Goal: Transaction & Acquisition: Purchase product/service

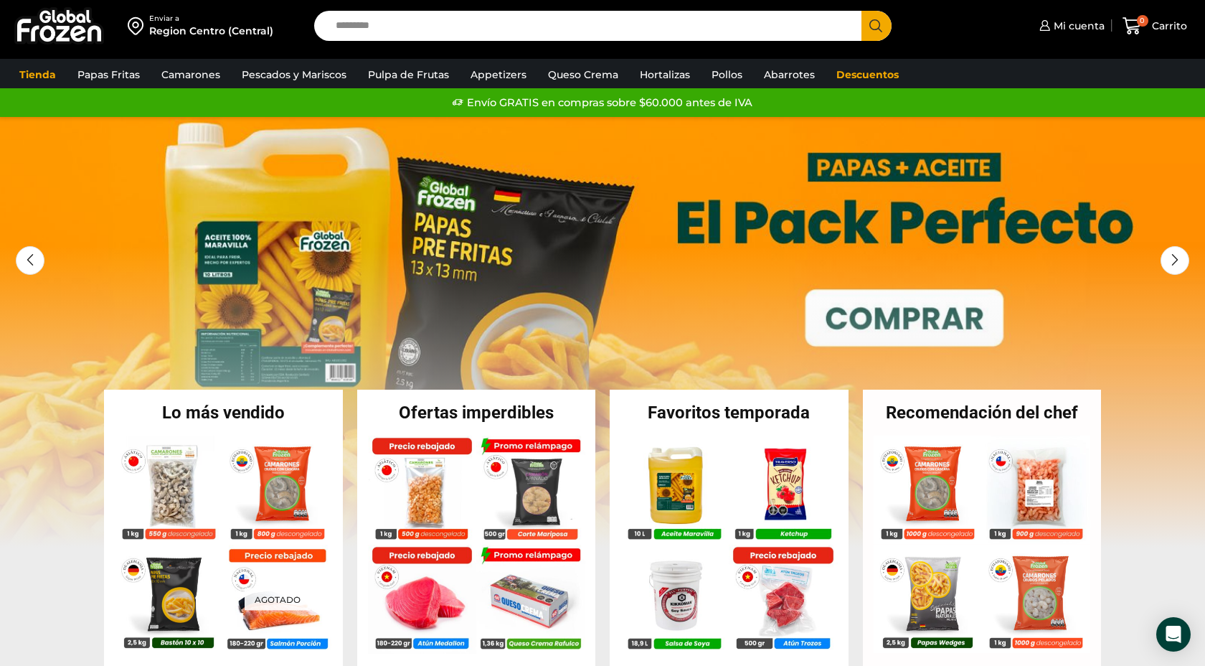
click at [362, 27] on input "Search input" at bounding box center [591, 26] width 526 height 30
click at [1084, 26] on span "Mi cuenta" at bounding box center [1077, 26] width 55 height 14
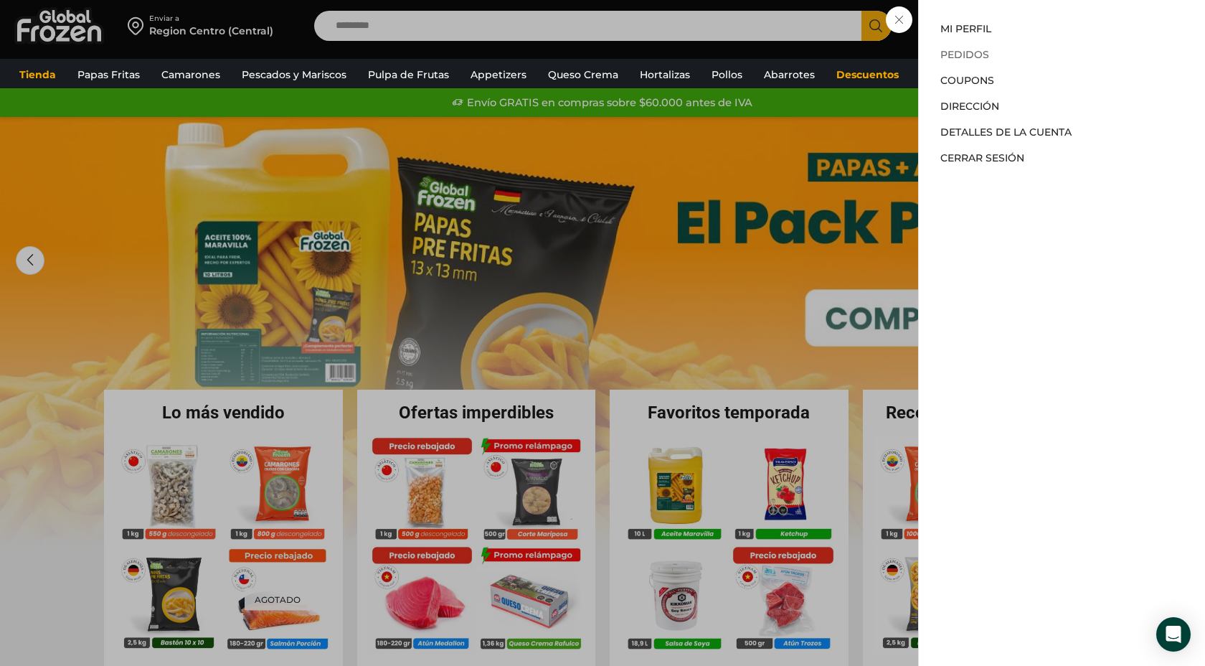
click at [962, 54] on link "Pedidos" at bounding box center [964, 54] width 49 height 13
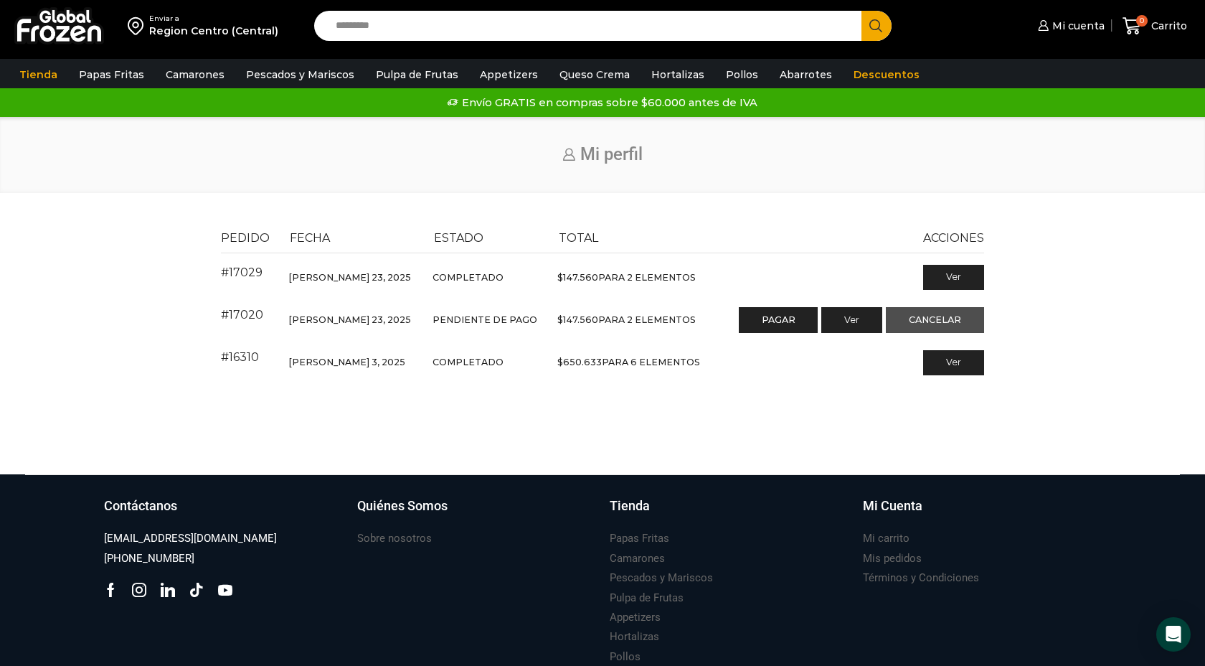
click at [919, 320] on link "Cancelar" at bounding box center [935, 320] width 98 height 26
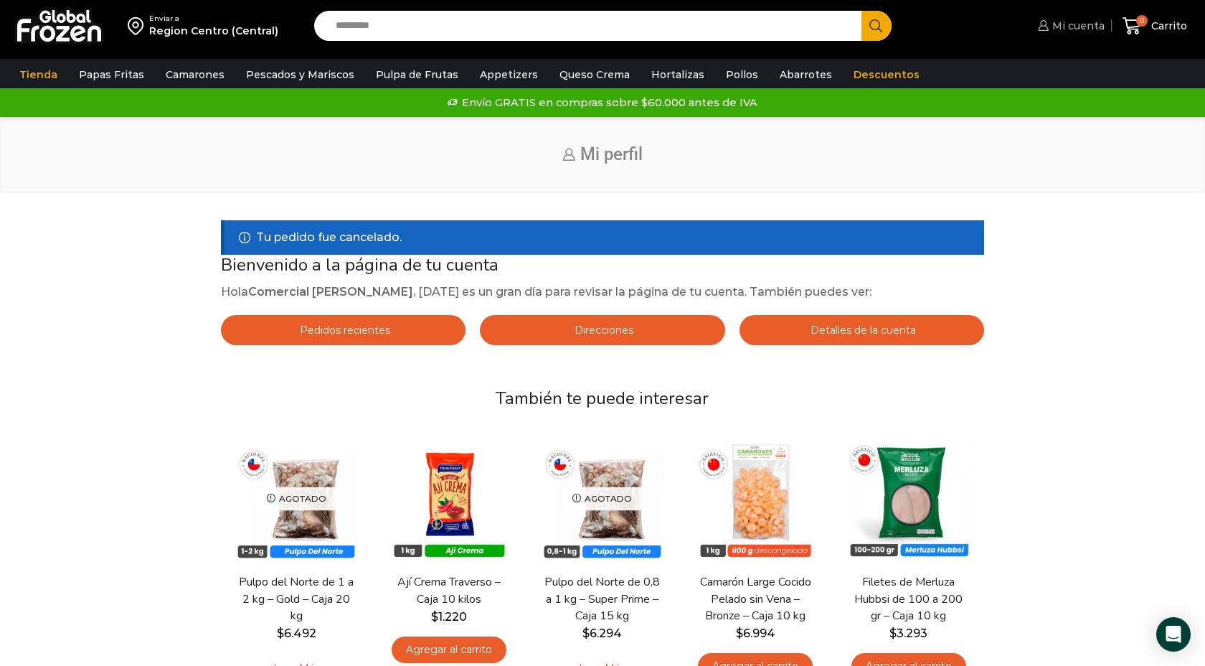
click at [1089, 22] on span "Mi cuenta" at bounding box center [1077, 26] width 56 height 14
click at [1074, 22] on span "Mi cuenta" at bounding box center [1077, 26] width 56 height 14
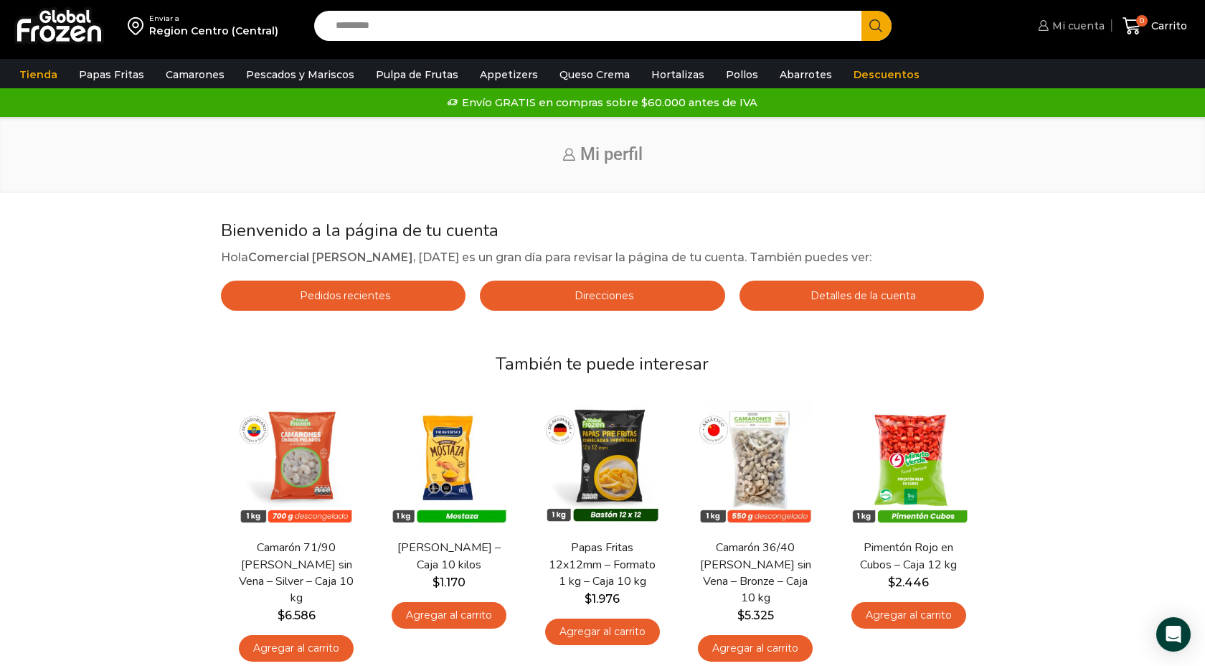
click at [1074, 22] on span "Mi cuenta" at bounding box center [1077, 26] width 56 height 14
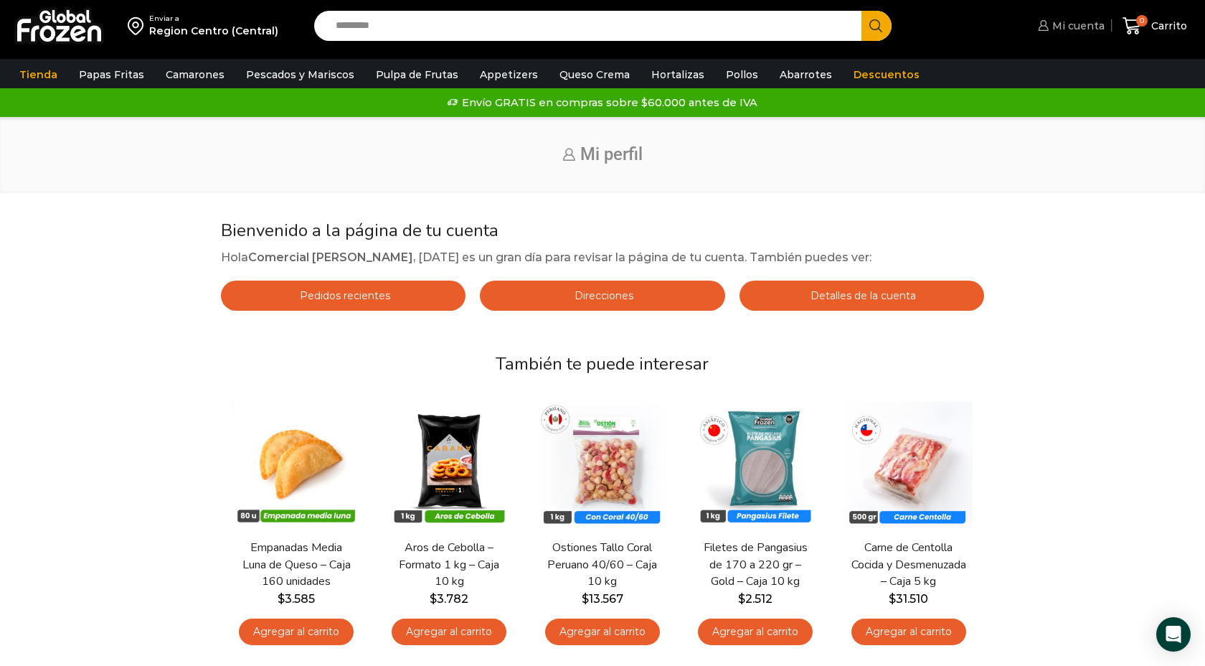
click at [1098, 29] on span "Mi cuenta" at bounding box center [1077, 26] width 56 height 14
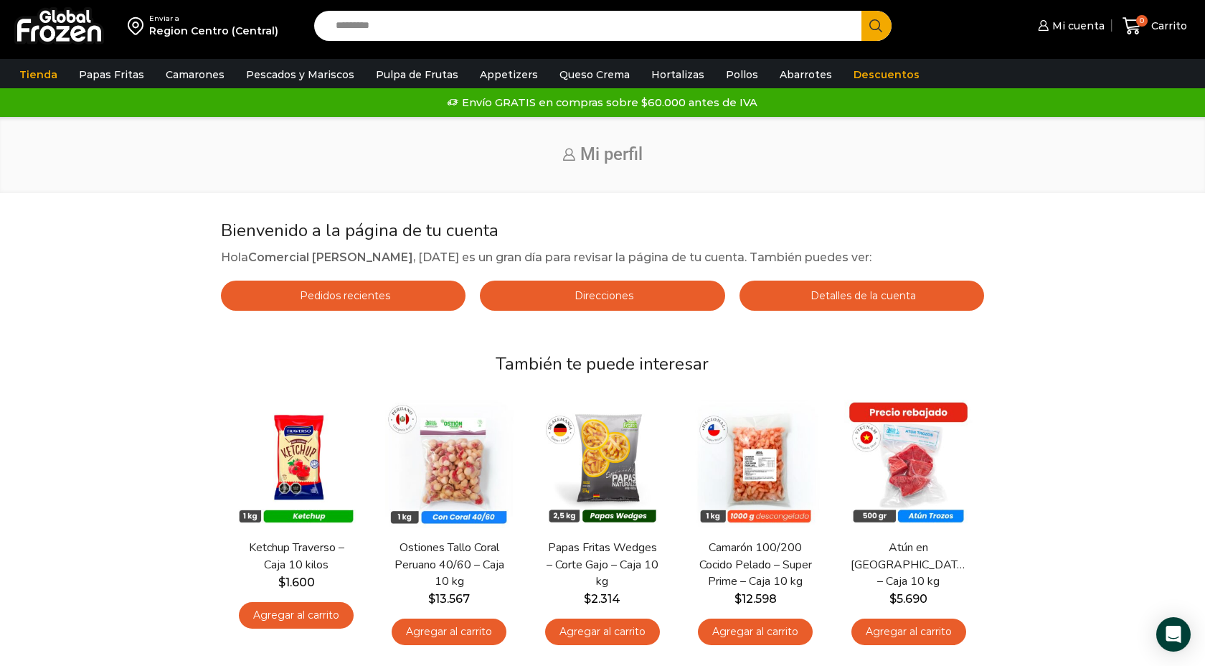
click at [611, 157] on span "Mi perfil" at bounding box center [611, 154] width 62 height 20
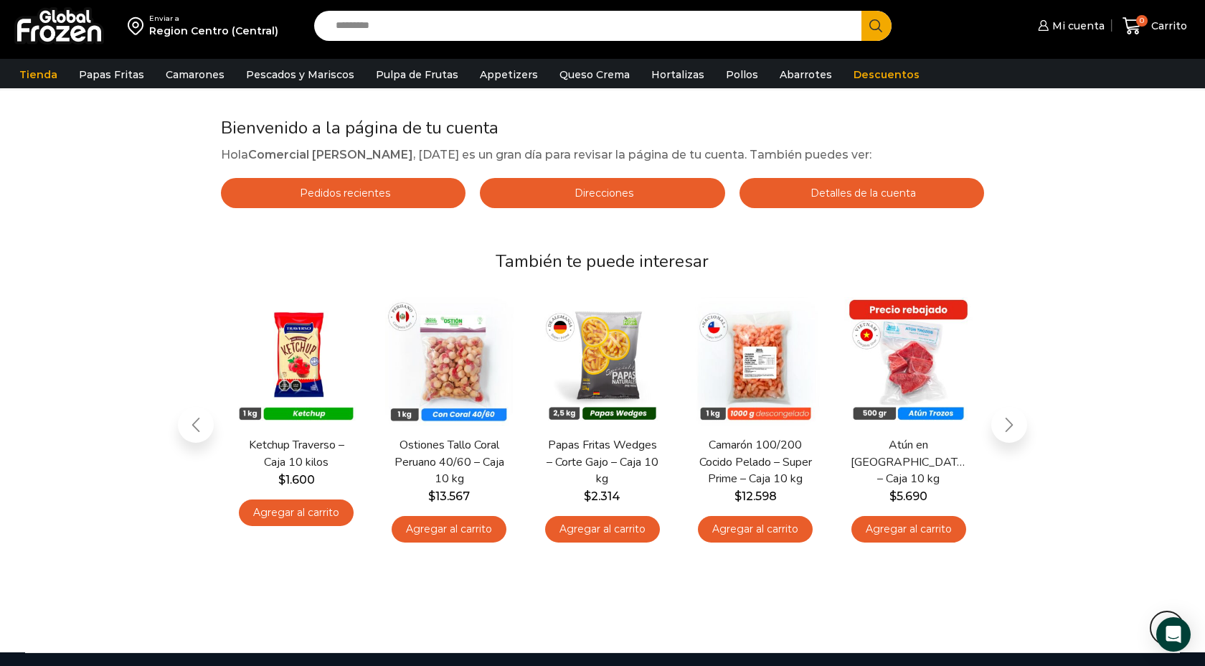
scroll to position [399, 0]
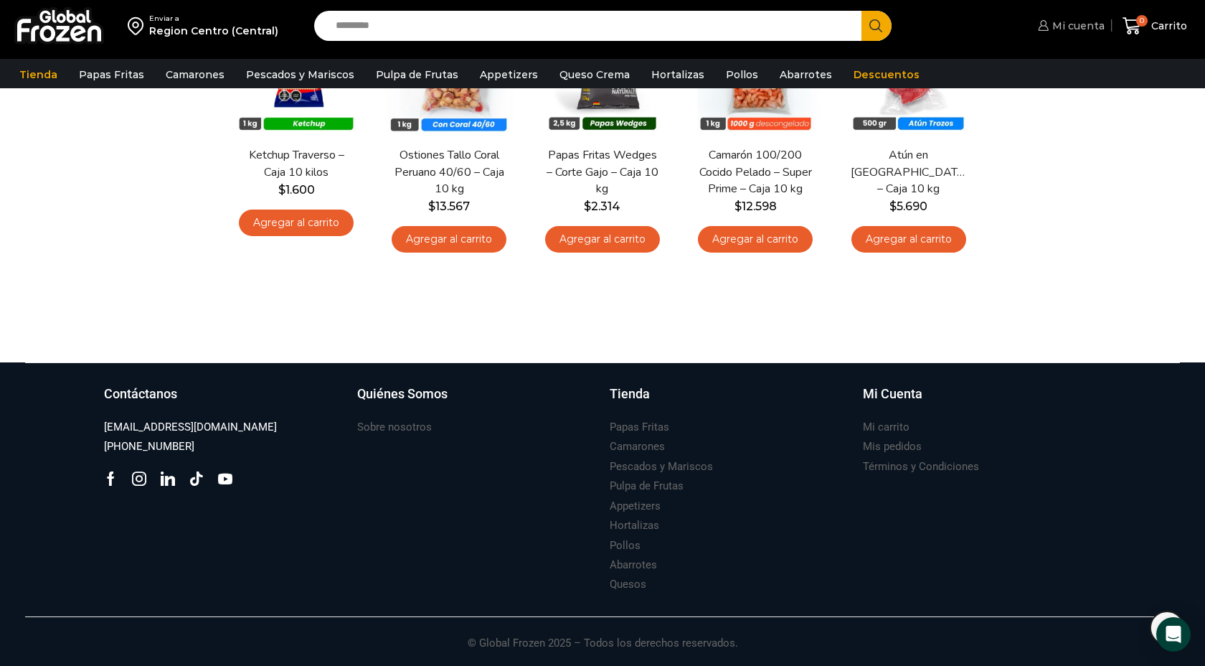
click at [1074, 24] on span "Mi cuenta" at bounding box center [1077, 26] width 56 height 14
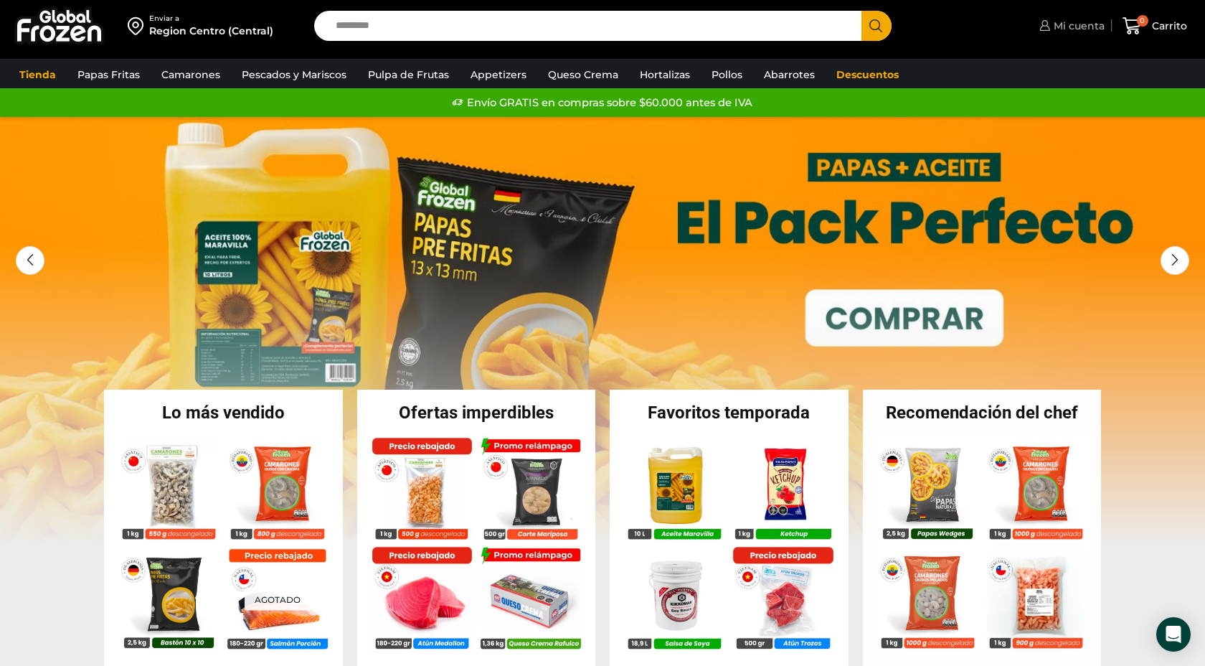
click at [1099, 28] on span "Mi cuenta" at bounding box center [1077, 26] width 55 height 14
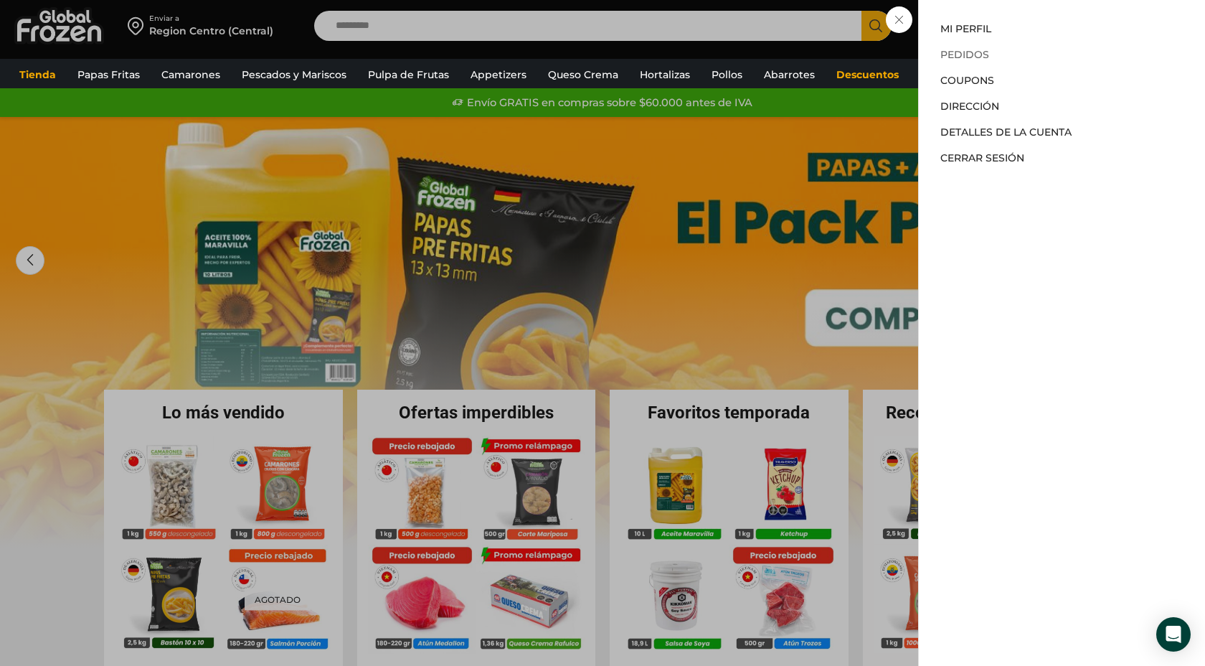
click at [985, 55] on link "Pedidos" at bounding box center [964, 54] width 49 height 13
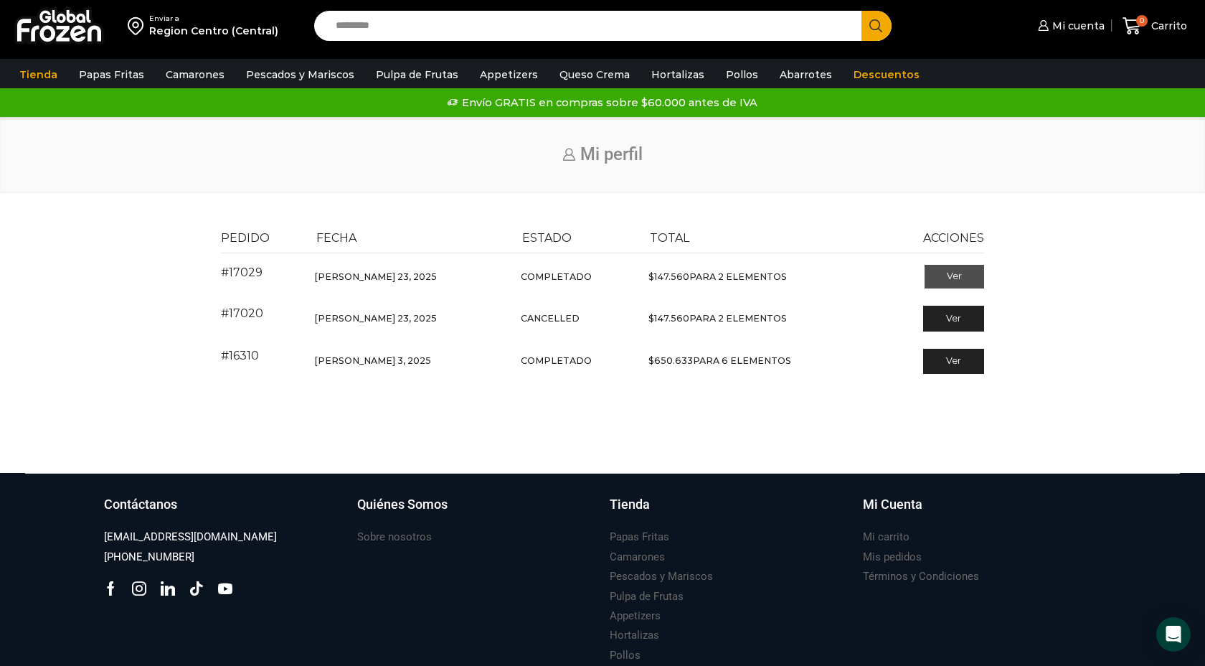
click at [952, 276] on link "Ver" at bounding box center [954, 277] width 60 height 24
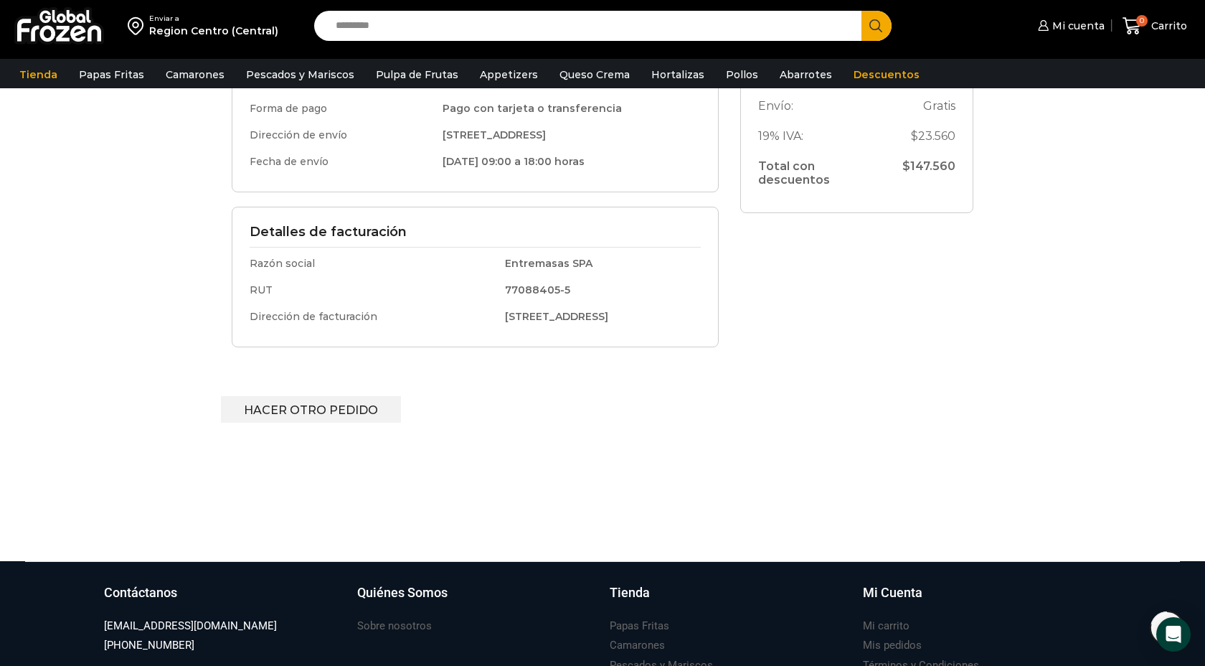
scroll to position [430, 0]
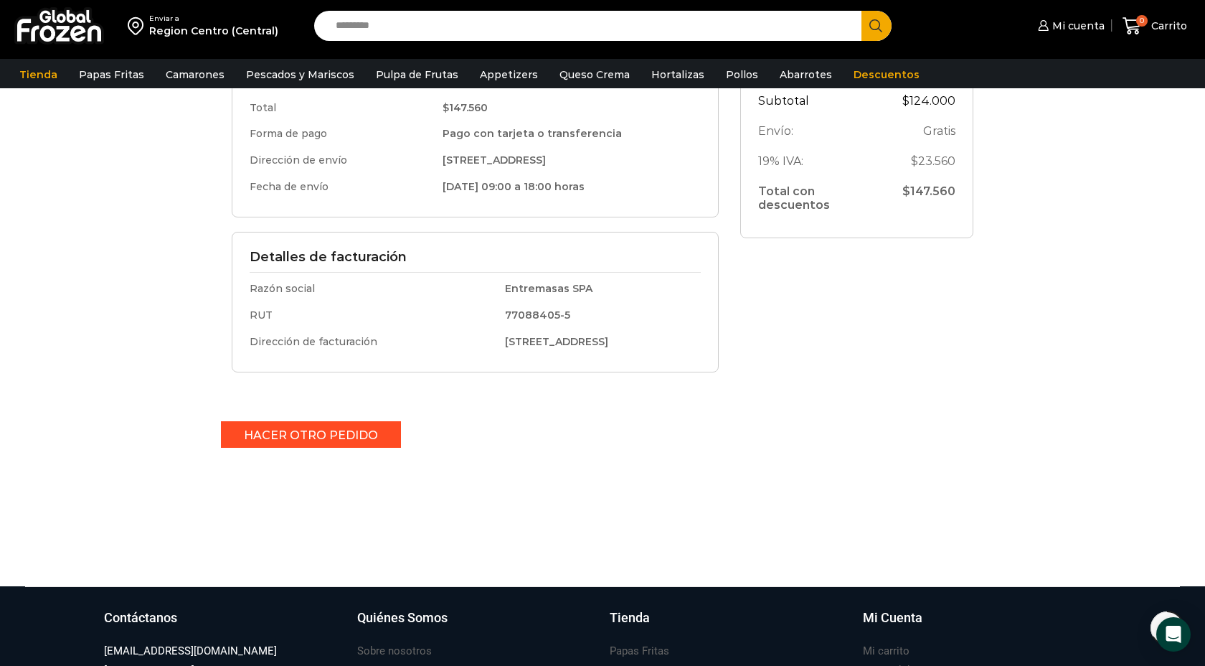
click at [316, 435] on link "Hacer otro pedido" at bounding box center [311, 434] width 180 height 27
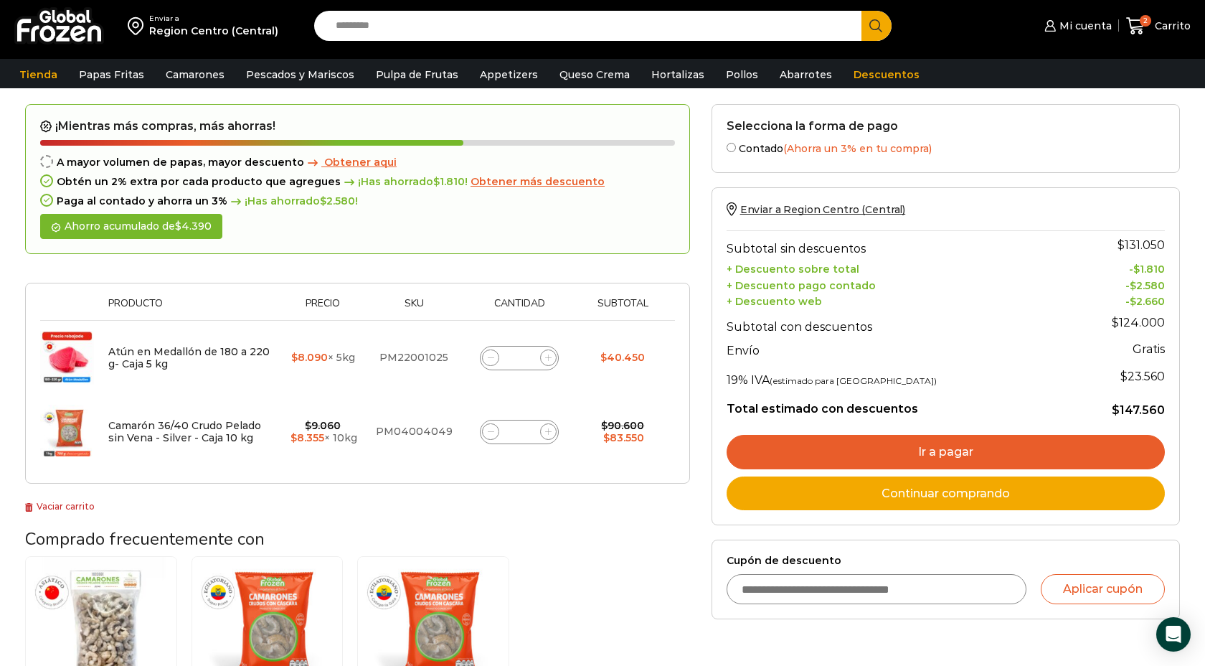
scroll to position [110, 0]
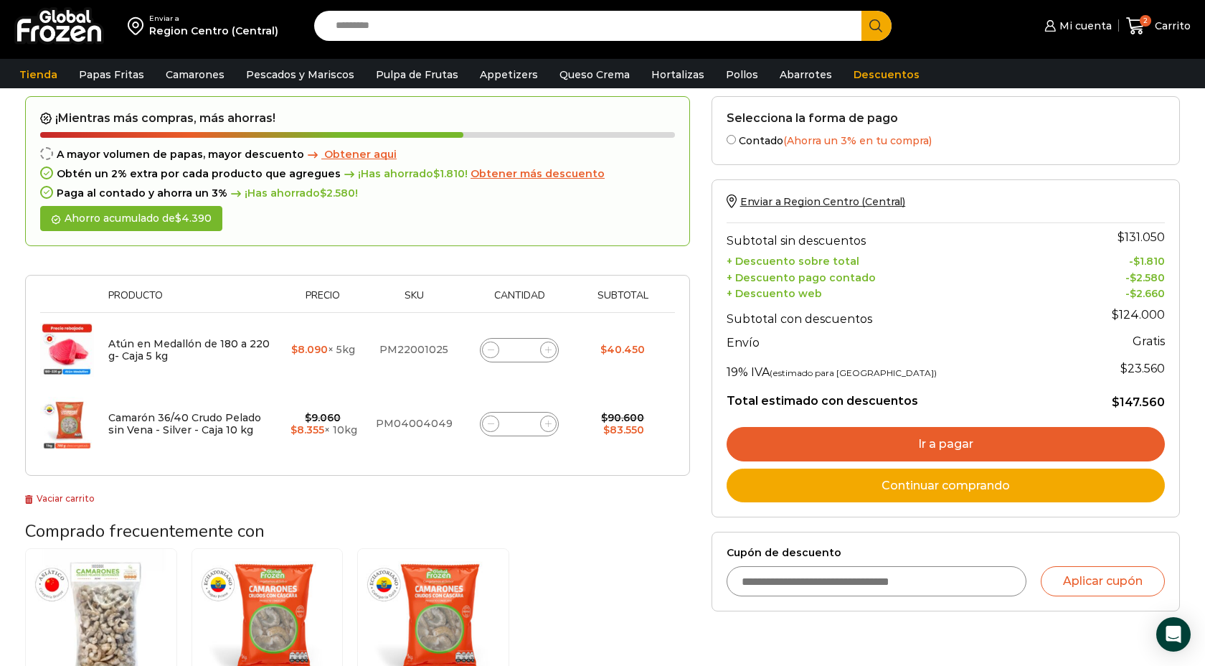
click at [491, 349] on icon at bounding box center [491, 349] width 6 height 6
type input "*"
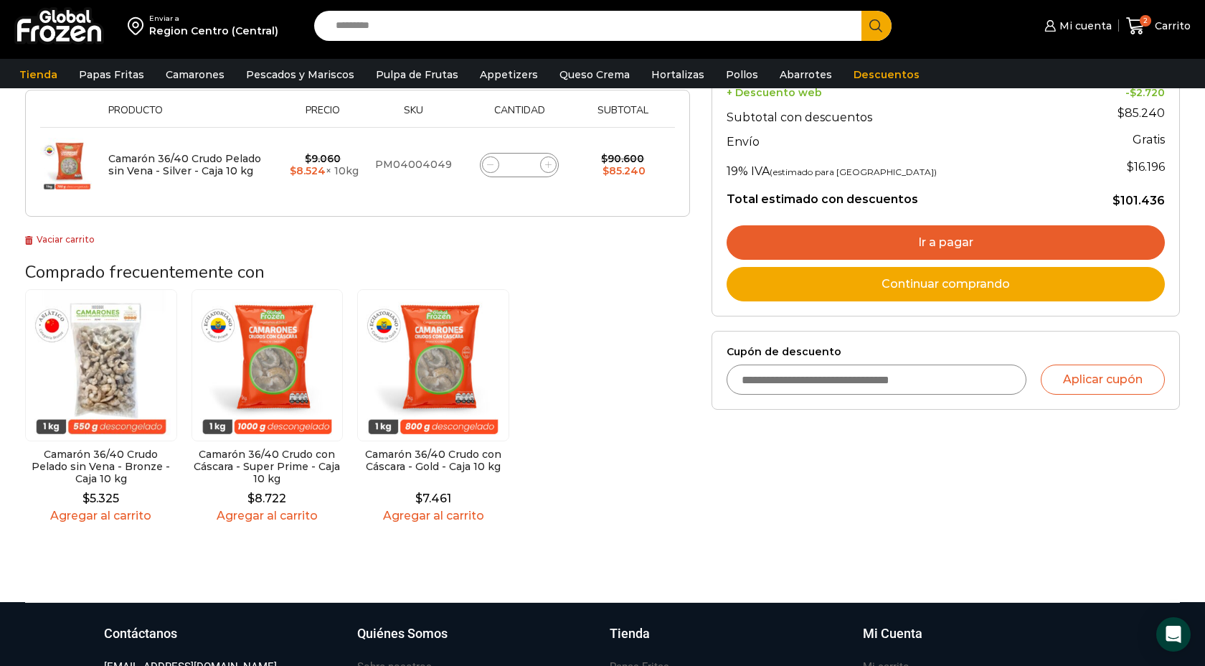
scroll to position [0, 0]
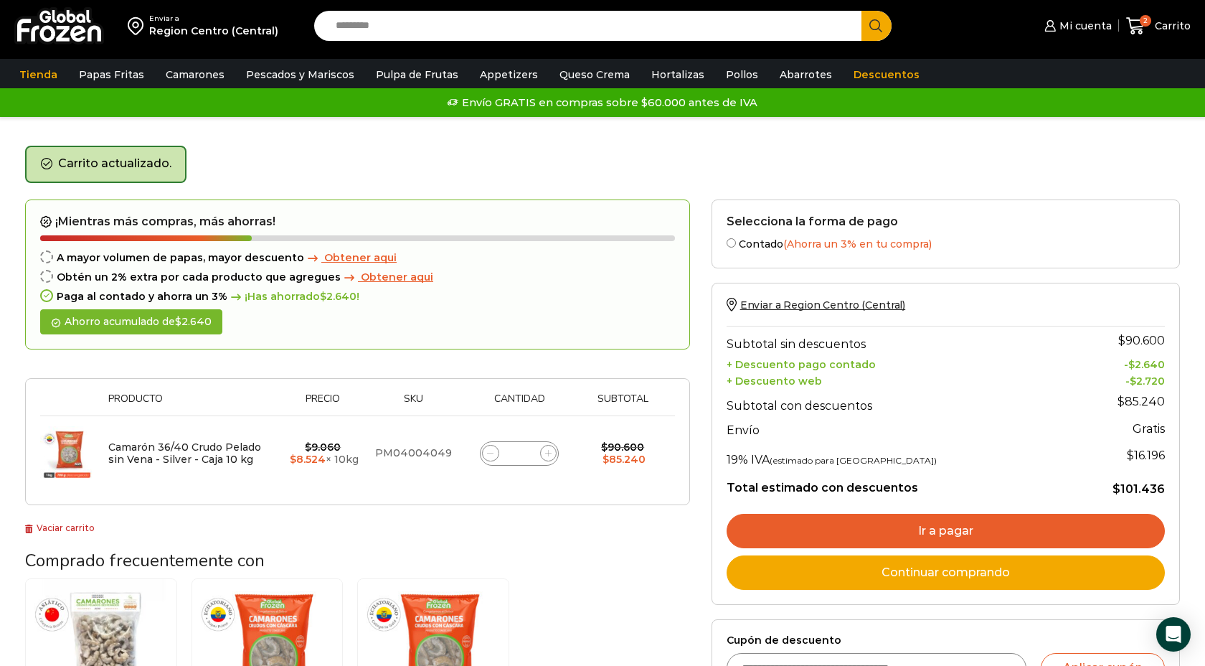
click at [359, 27] on input "Search input" at bounding box center [591, 26] width 526 height 30
type input "*"
click at [1087, 27] on span "Mi cuenta" at bounding box center [1084, 26] width 56 height 14
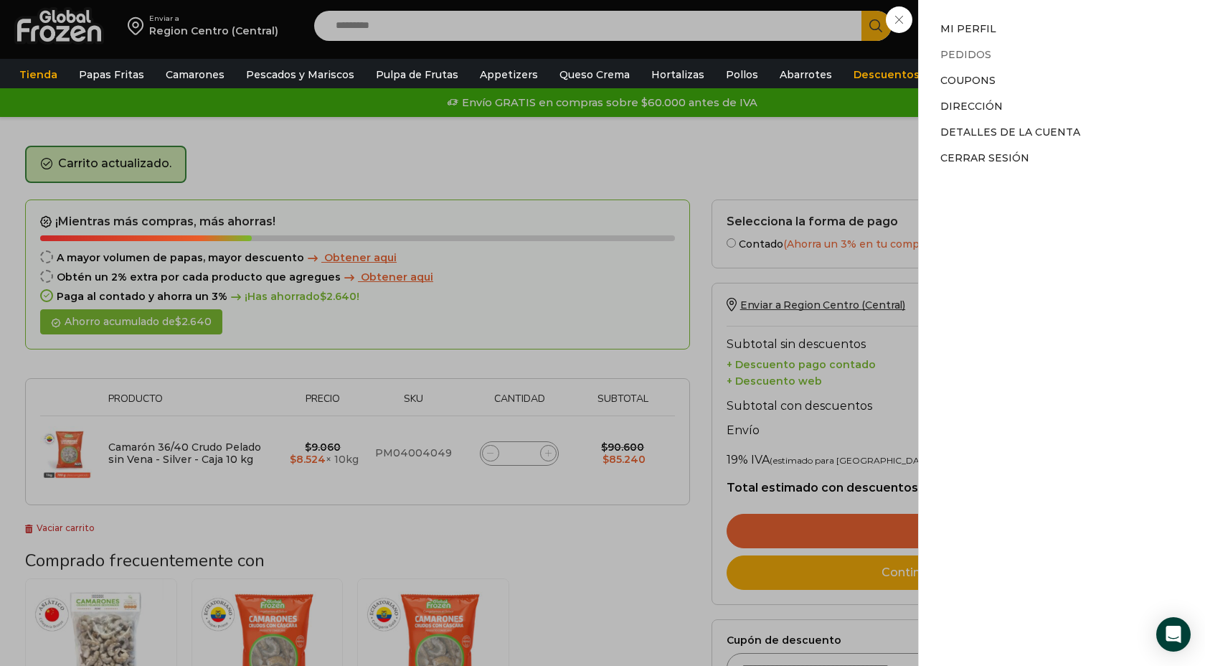
click at [968, 55] on link "Pedidos" at bounding box center [965, 54] width 51 height 13
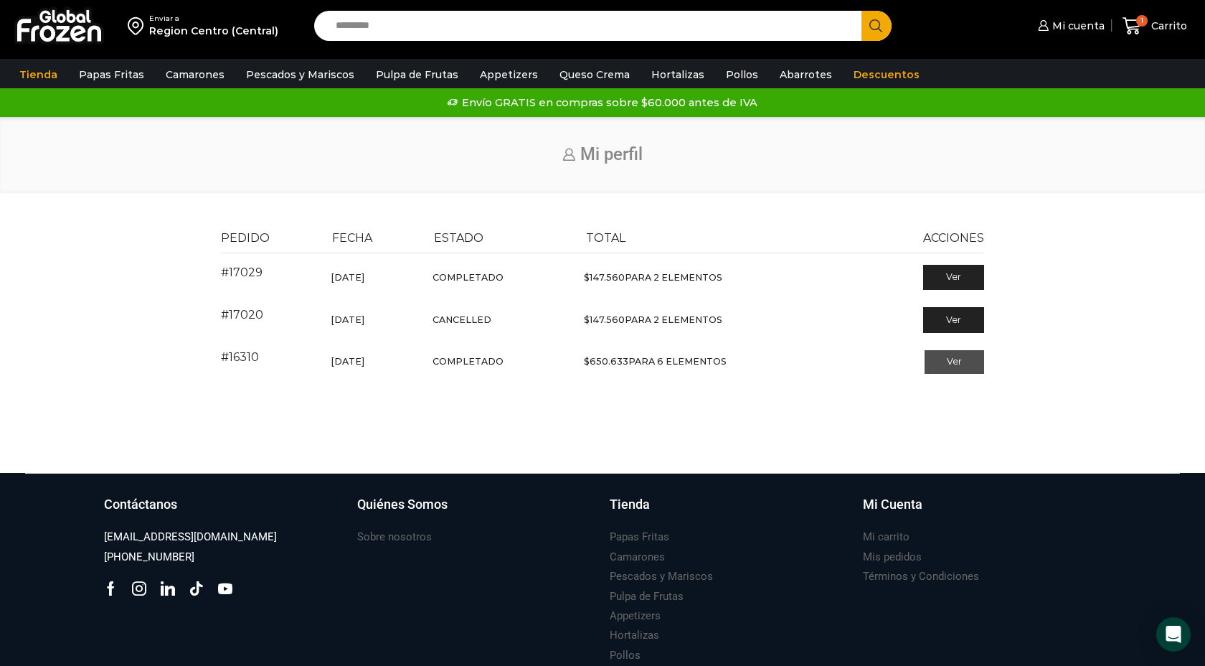
click at [945, 372] on link "Ver" at bounding box center [954, 362] width 60 height 24
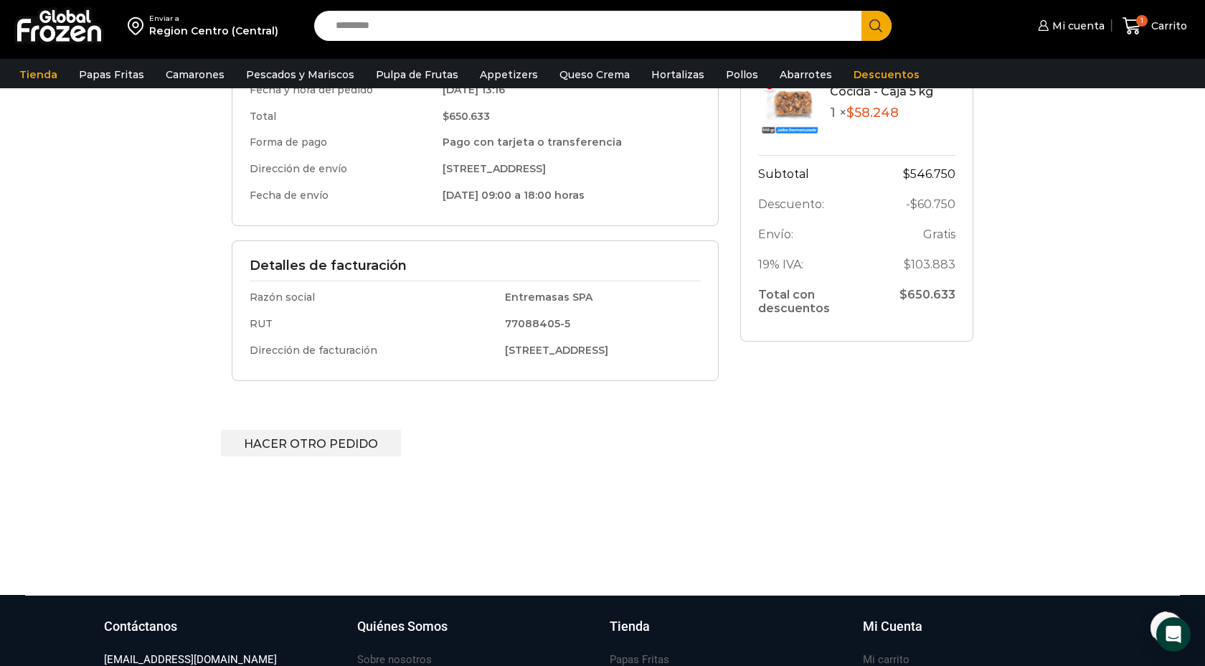
scroll to position [426, 0]
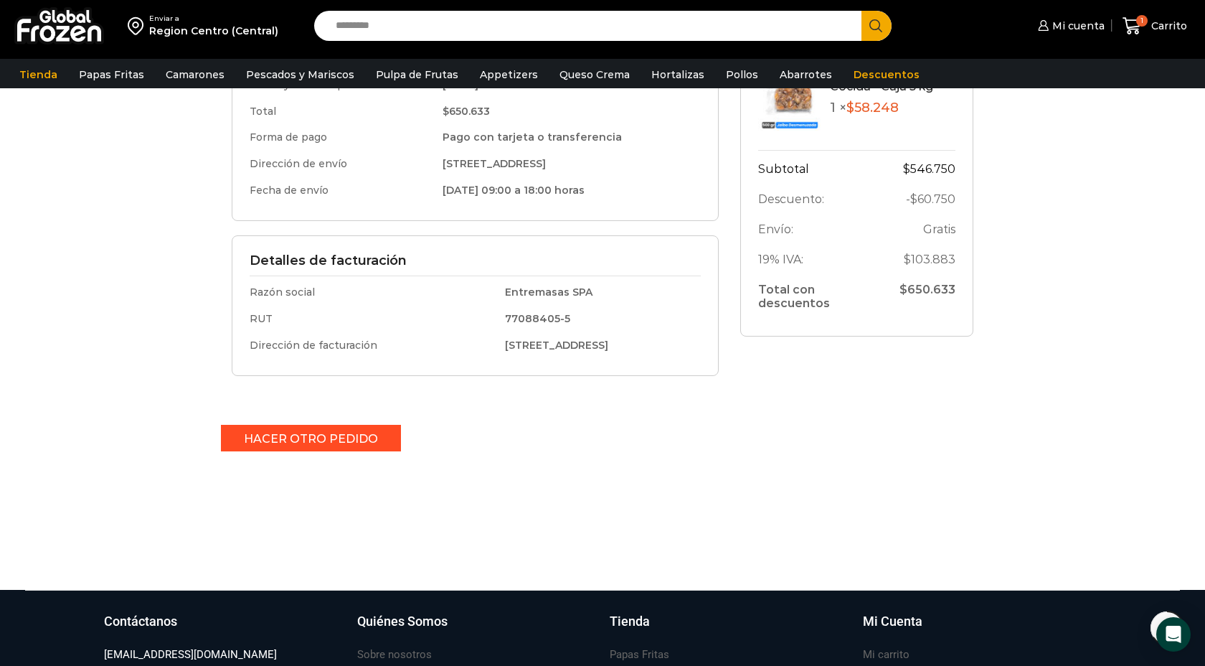
click at [313, 436] on link "Hacer otro pedido" at bounding box center [311, 438] width 180 height 27
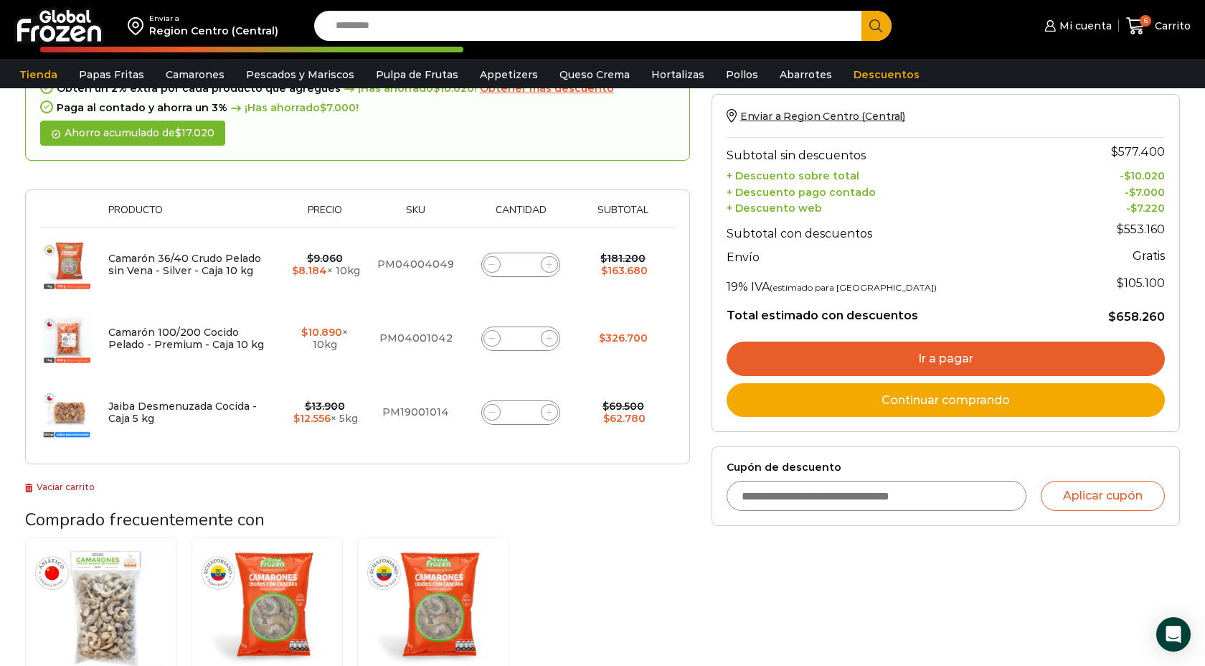
scroll to position [199, 0]
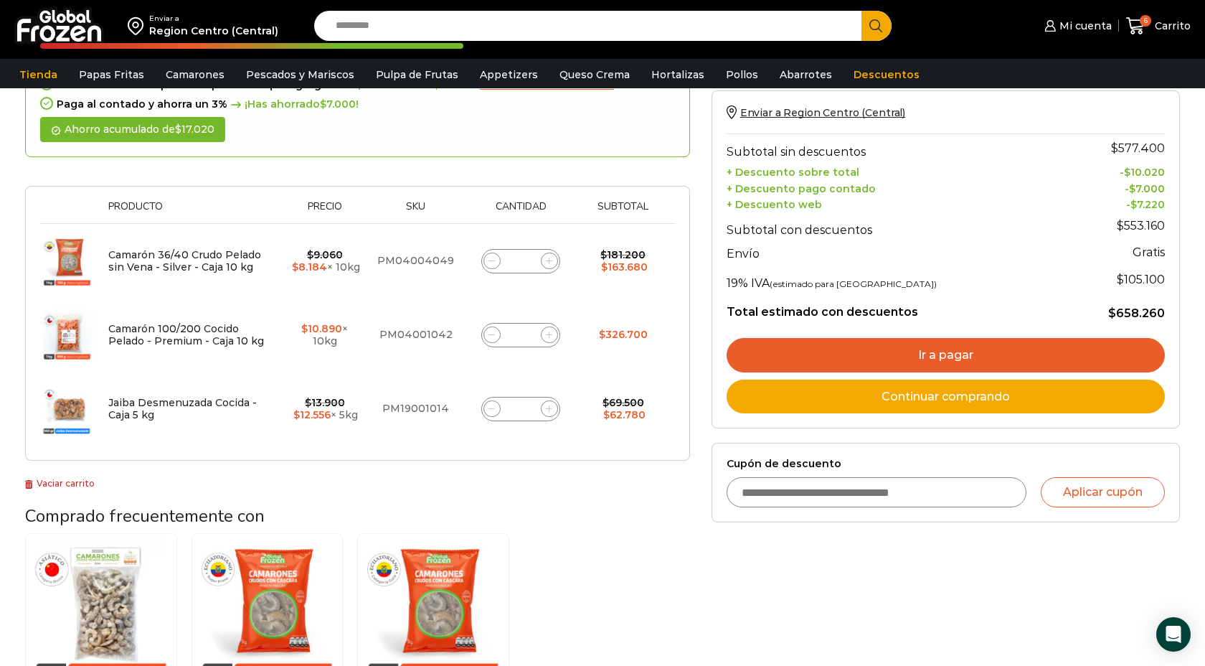
click at [488, 262] on icon at bounding box center [491, 260] width 6 height 6
type input "*"
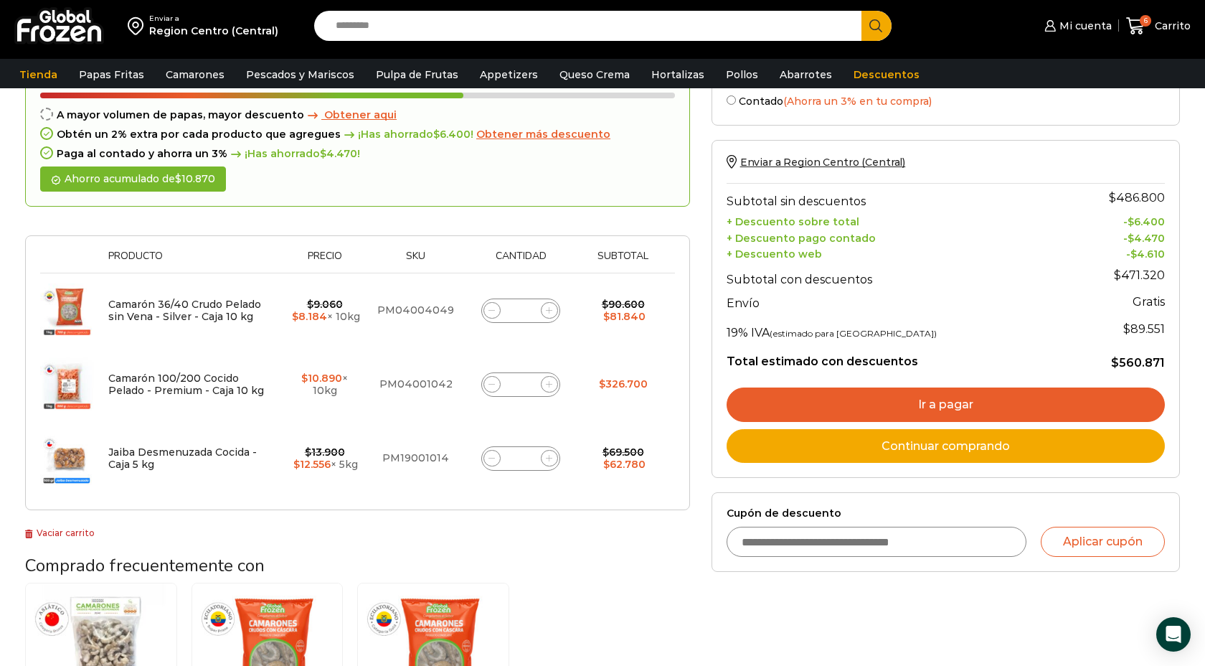
scroll to position [153, 0]
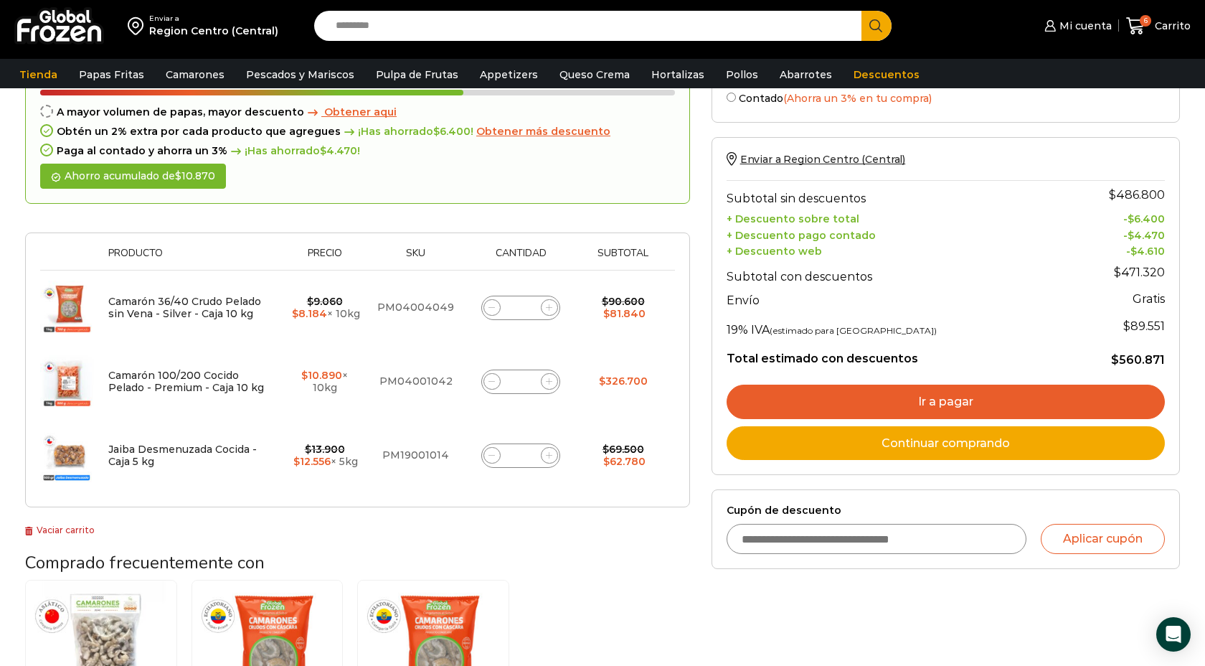
click at [489, 380] on icon at bounding box center [491, 381] width 6 height 6
type input "*"
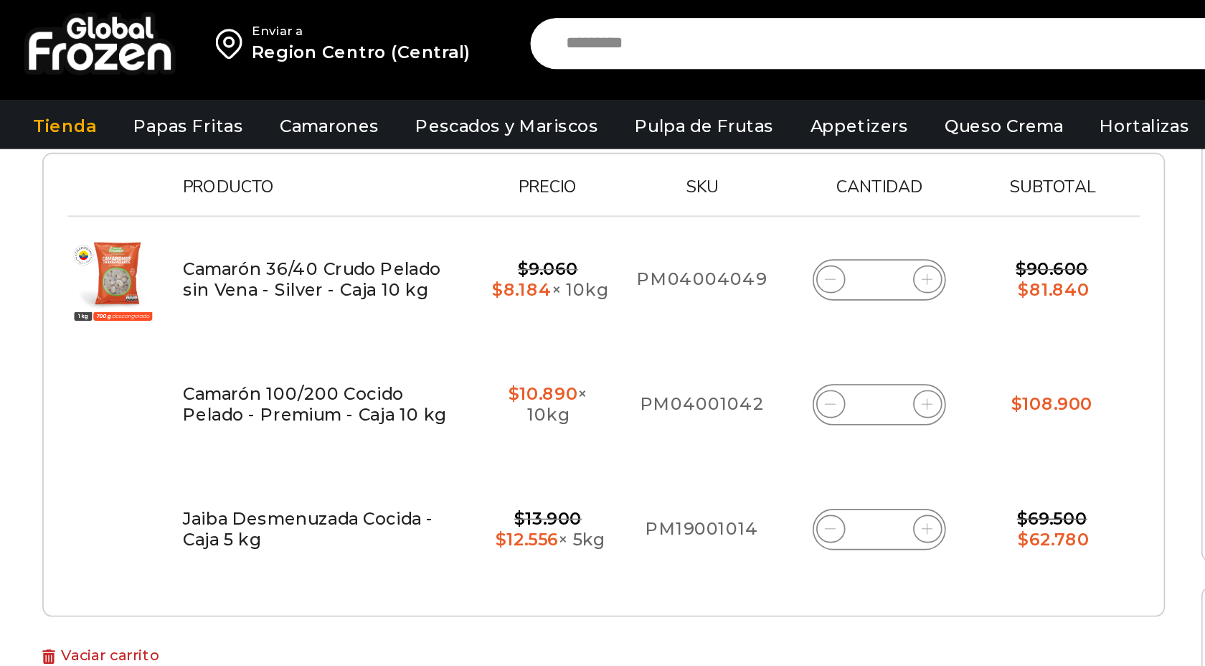
scroll to position [0, 0]
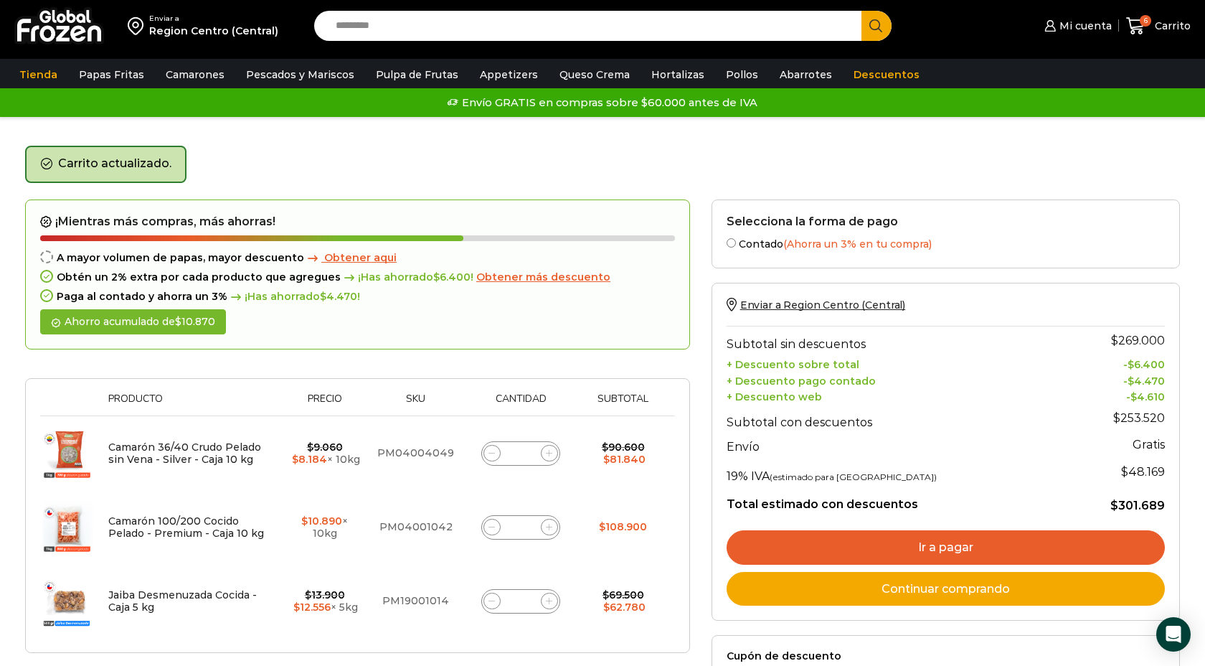
click at [354, 28] on input "Search input" at bounding box center [591, 26] width 526 height 30
type input "**********"
click at [861, 11] on button "Search" at bounding box center [876, 26] width 30 height 30
click at [356, 27] on input "**********" at bounding box center [591, 26] width 526 height 30
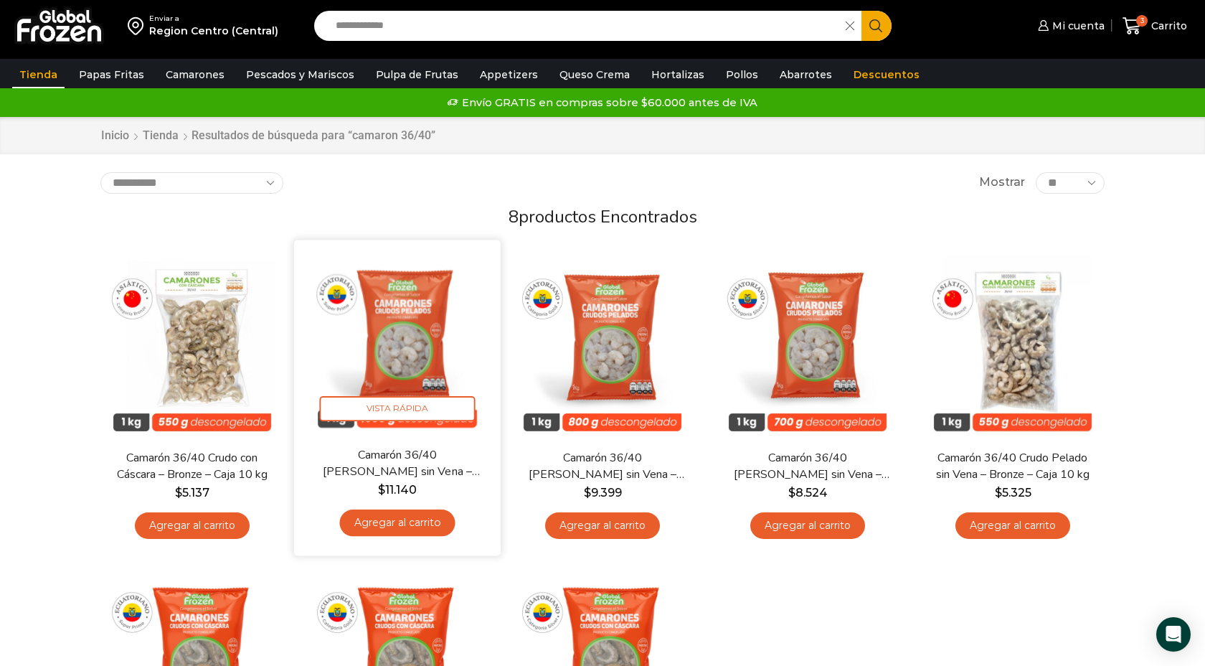
click at [399, 523] on link "Agregar al carrito" at bounding box center [396, 522] width 115 height 27
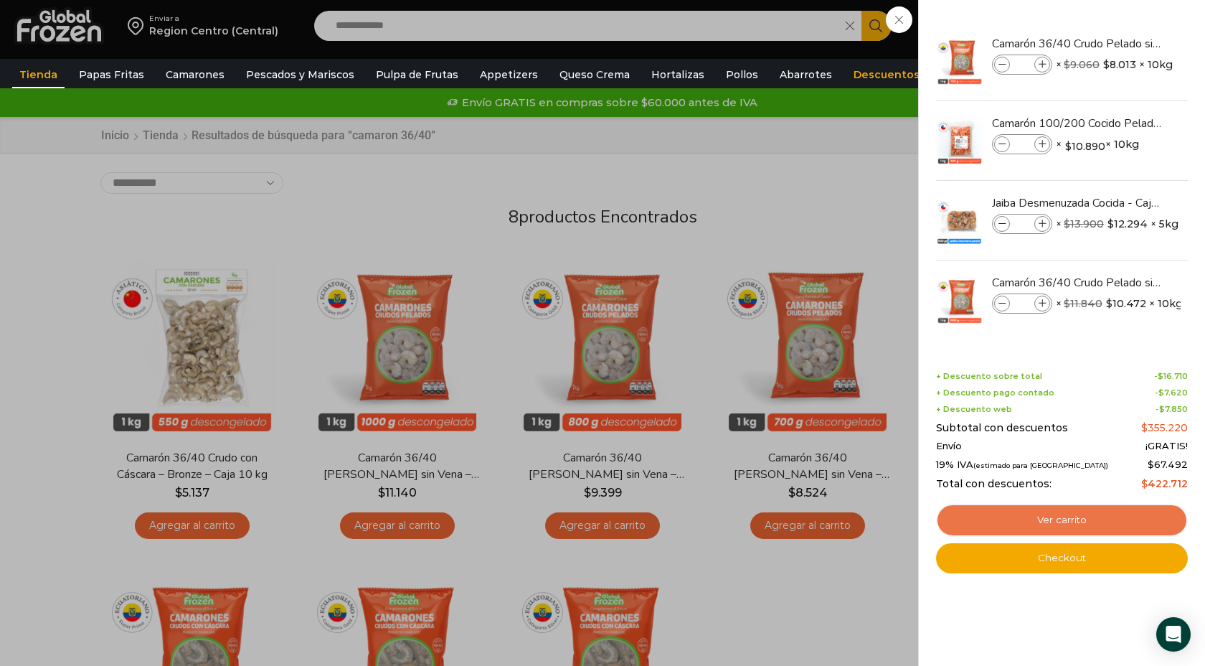
click at [1062, 518] on link "Ver carrito" at bounding box center [1062, 519] width 252 height 33
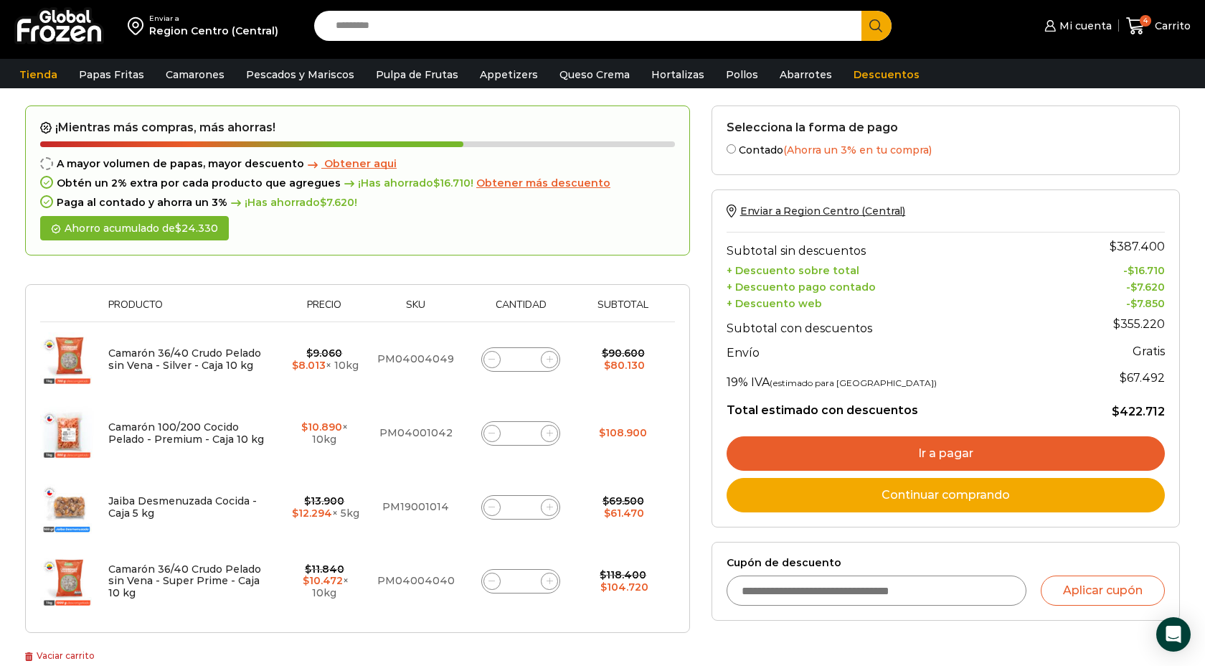
scroll to position [60, 0]
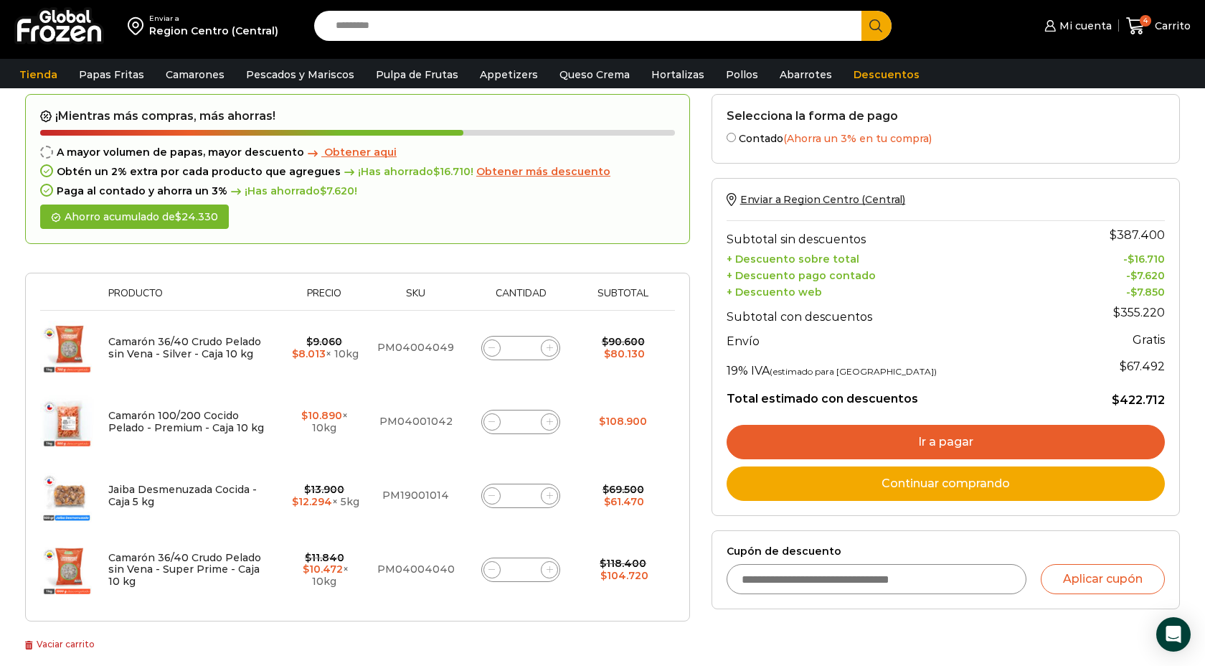
click at [486, 346] on span at bounding box center [491, 347] width 17 height 17
type input "*"
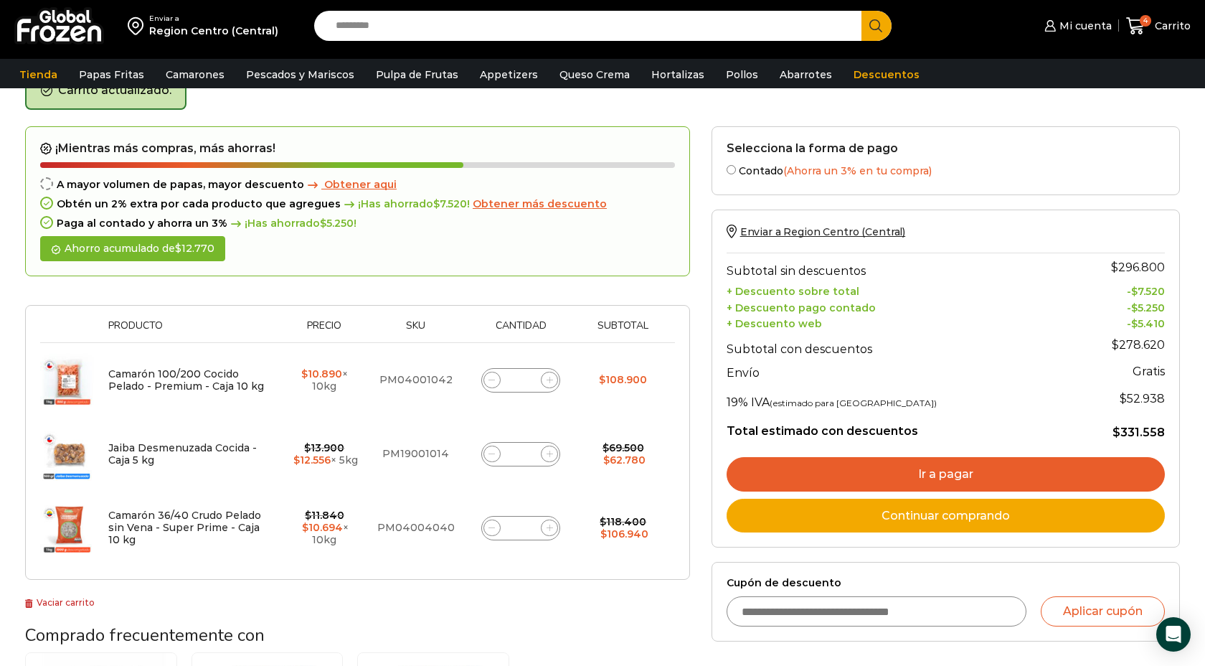
scroll to position [81, 0]
click at [917, 469] on link "Ir a pagar" at bounding box center [946, 473] width 438 height 34
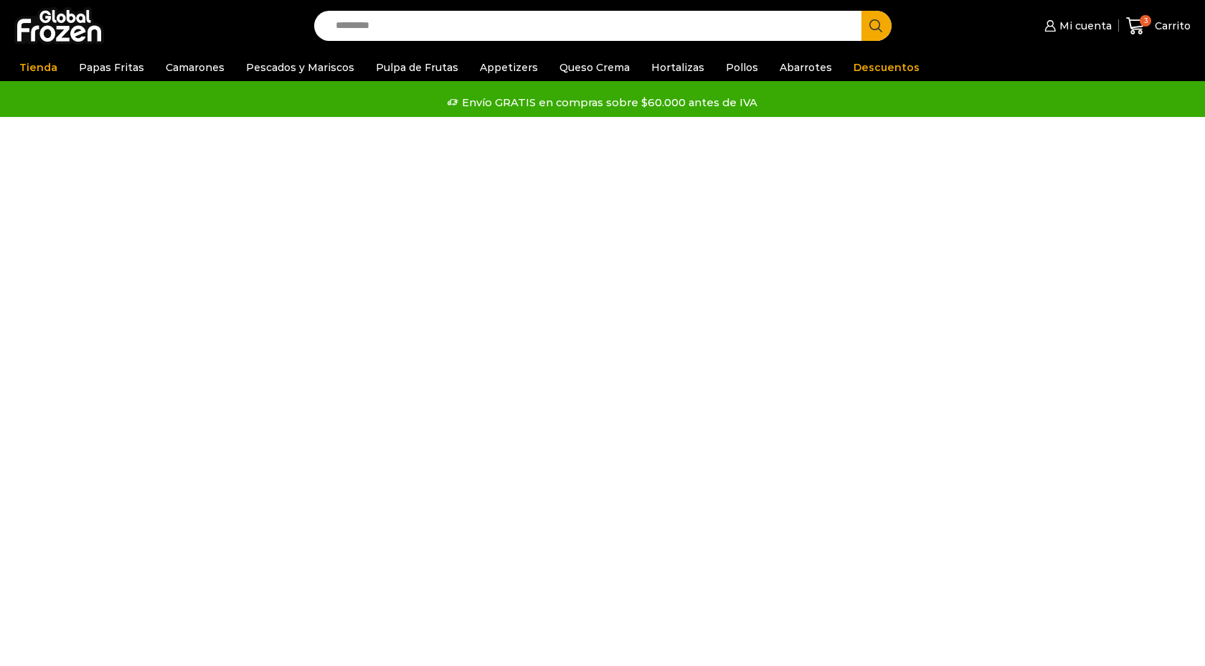
select select "*"
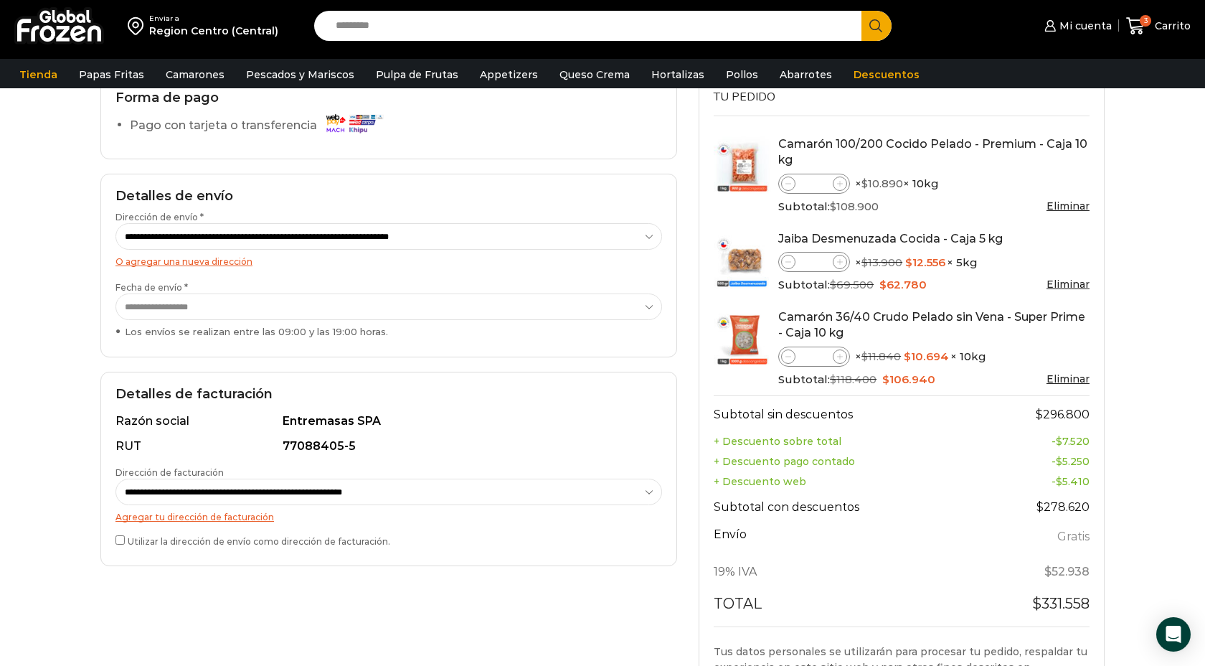
scroll to position [126, 0]
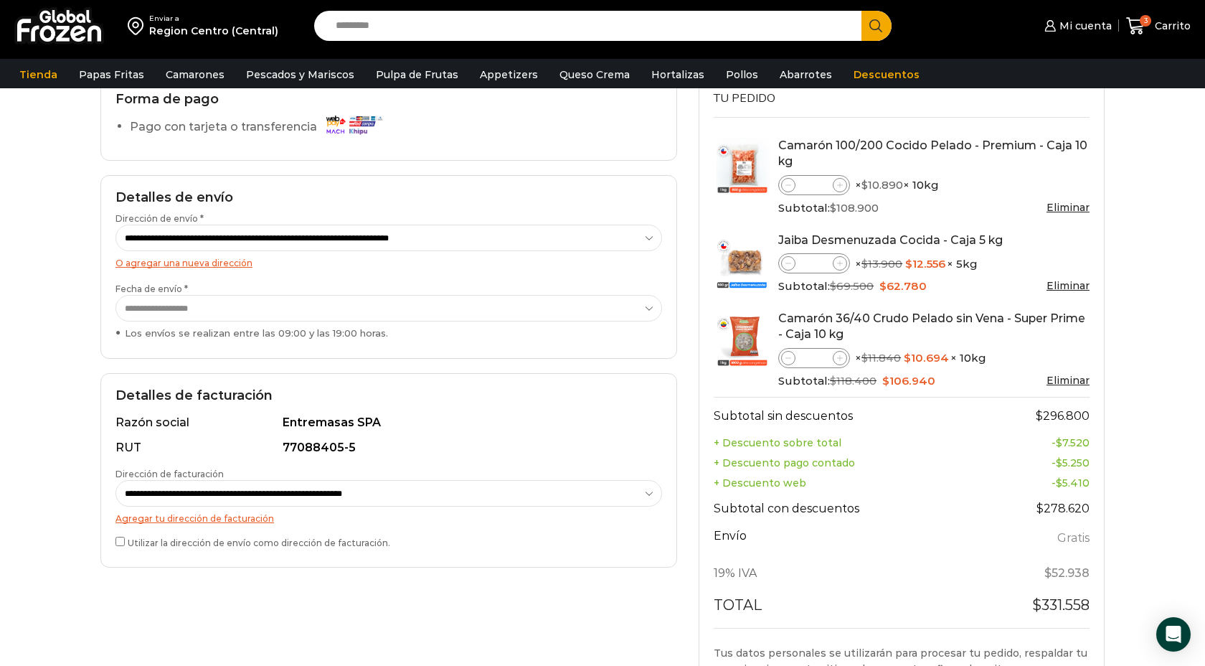
click at [287, 498] on select "**********" at bounding box center [388, 493] width 546 height 27
select select "*"
click at [115, 480] on select "**********" at bounding box center [388, 493] width 546 height 27
click at [112, 539] on div "**********" at bounding box center [388, 470] width 577 height 194
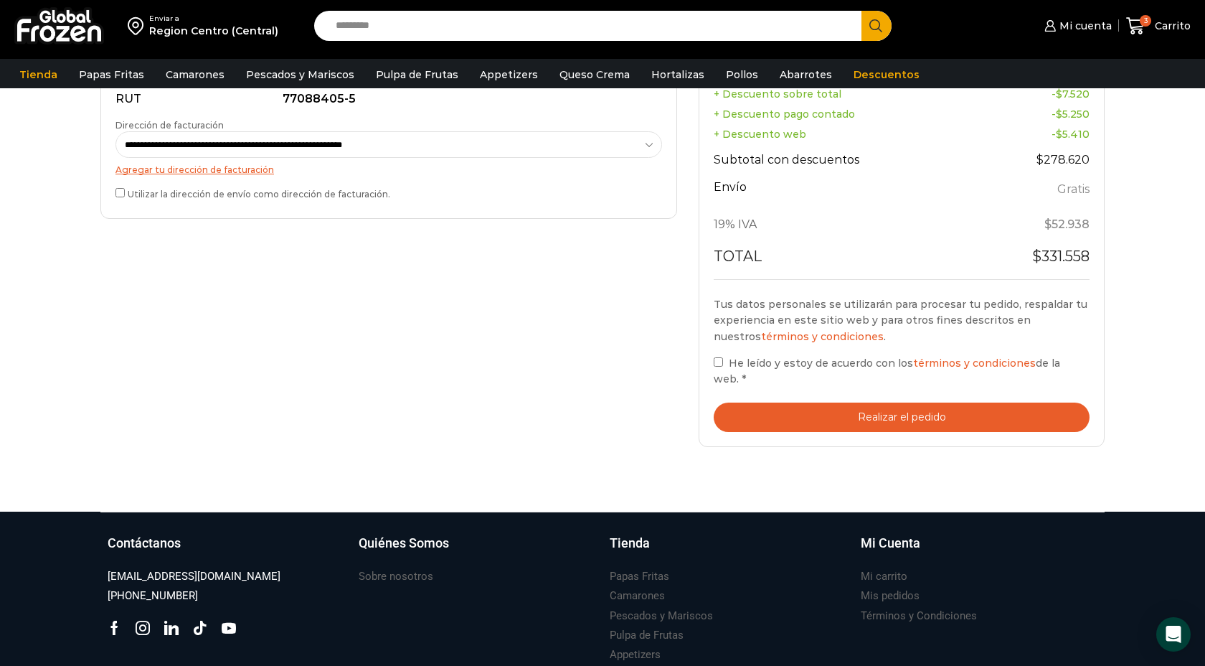
scroll to position [479, 0]
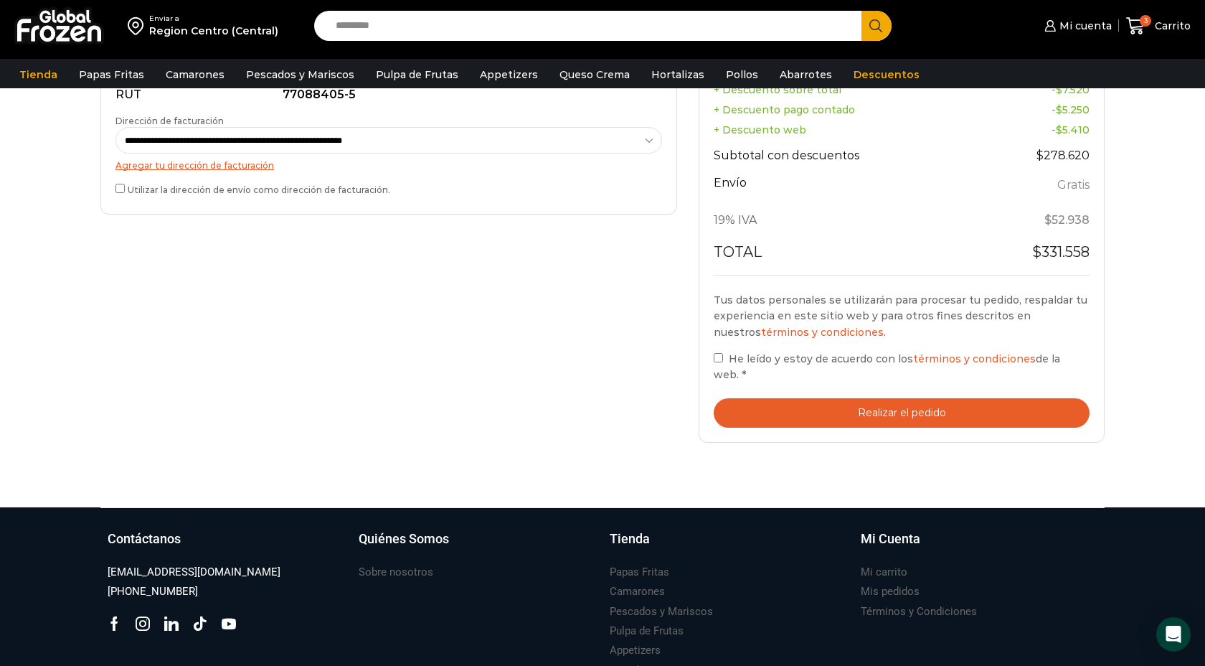
click at [715, 368] on label "He leído y estoy de acuerdo con los términos y condiciones de la web. *" at bounding box center [902, 366] width 376 height 33
click at [898, 413] on button "Realizar el pedido" at bounding box center [902, 412] width 376 height 29
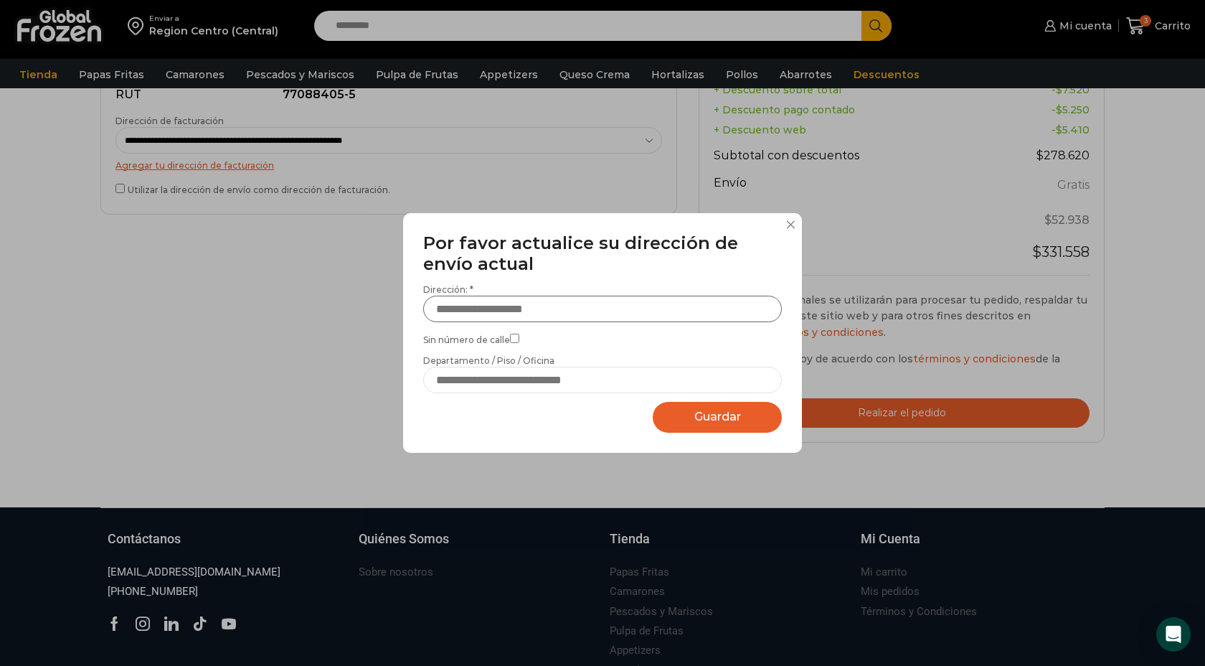
click at [577, 313] on input "Dirección: *" at bounding box center [602, 308] width 359 height 27
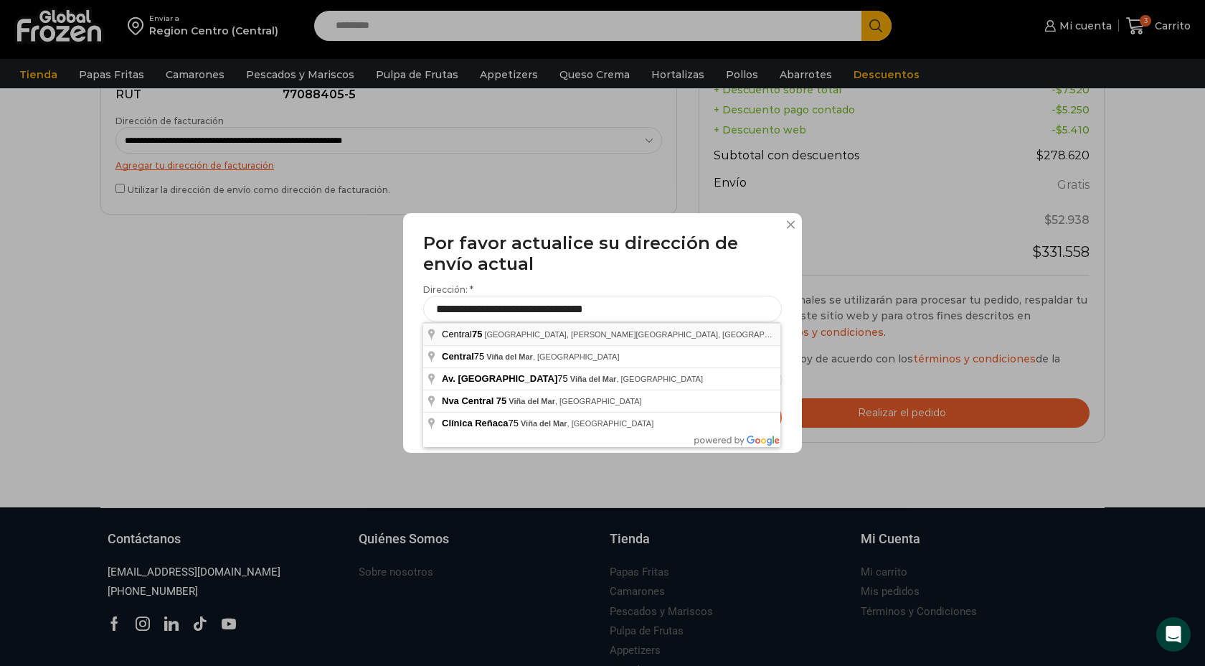
type input "**********"
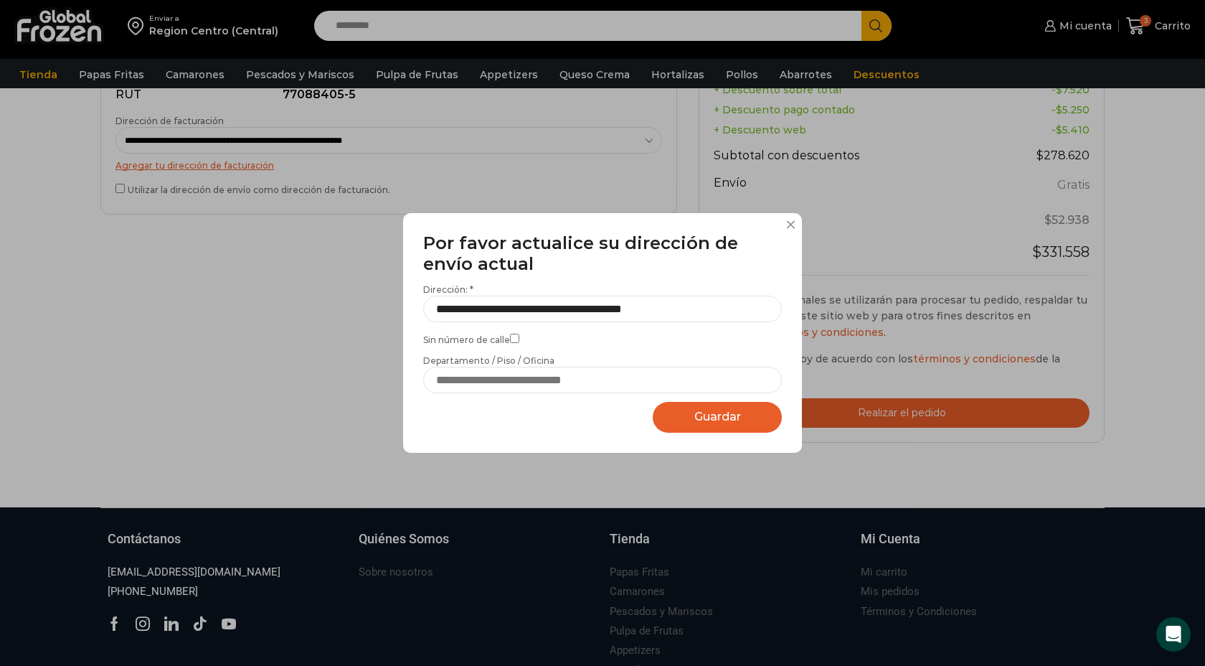
click at [712, 427] on button "Guardar Guardando..." at bounding box center [717, 417] width 129 height 31
select select "*******"
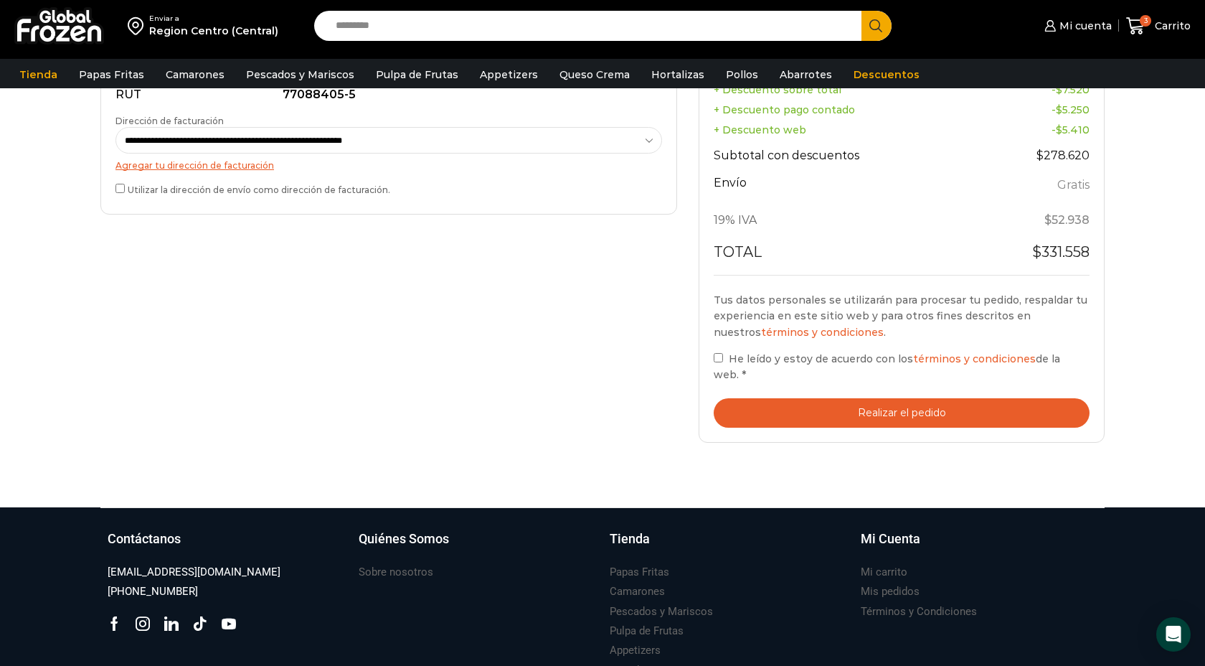
click at [884, 418] on button "Realizar el pedido" at bounding box center [902, 412] width 376 height 29
